Goal: Navigation & Orientation: Find specific page/section

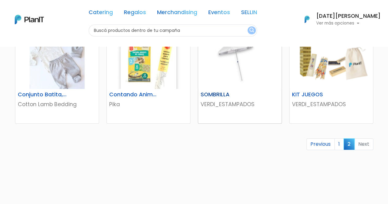
scroll to position [215, 0]
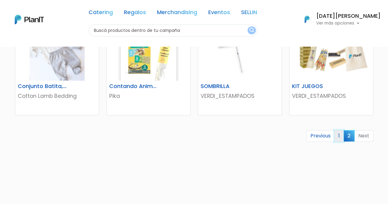
click at [339, 138] on link "1" at bounding box center [340, 136] width 10 height 12
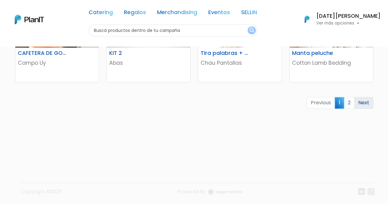
scroll to position [441, 0]
click at [352, 102] on link "2" at bounding box center [349, 103] width 11 height 12
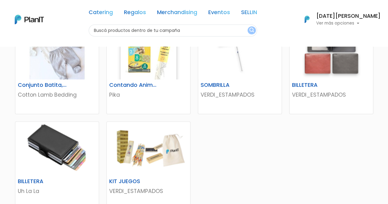
scroll to position [215, 0]
